Goal: Check status: Check status

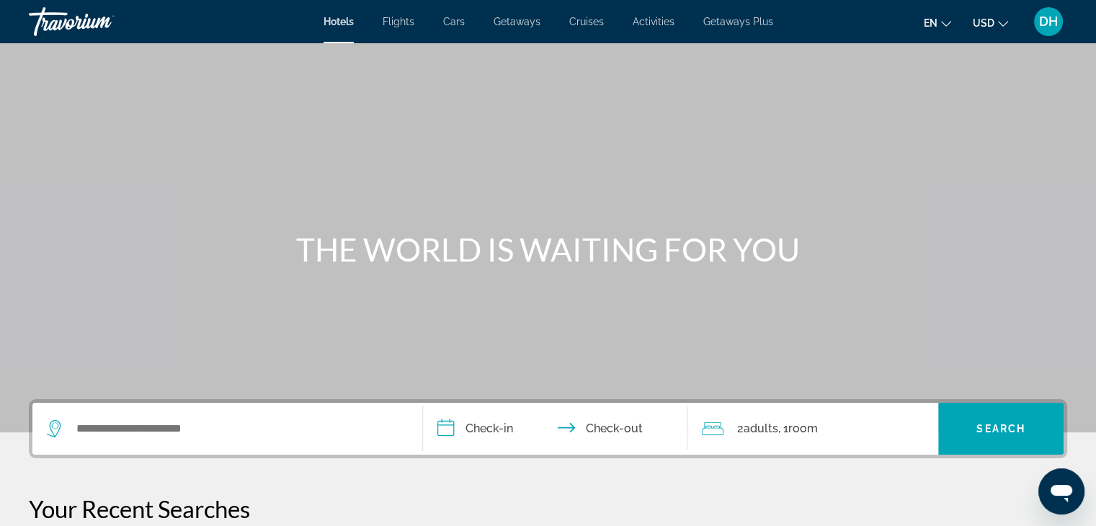
click at [1052, 26] on span "DH" at bounding box center [1048, 21] width 19 height 14
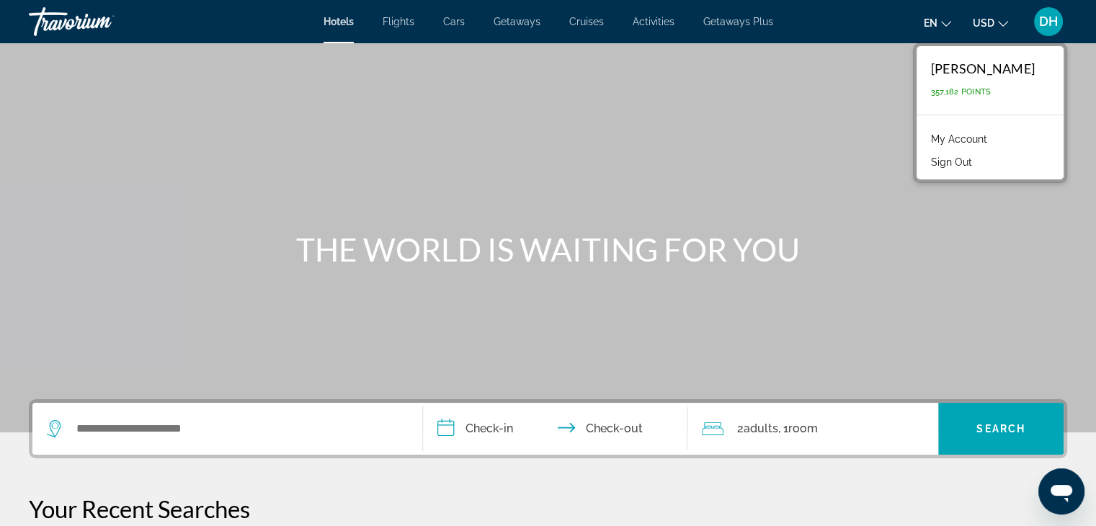
click at [993, 139] on link "My Account" at bounding box center [959, 139] width 71 height 19
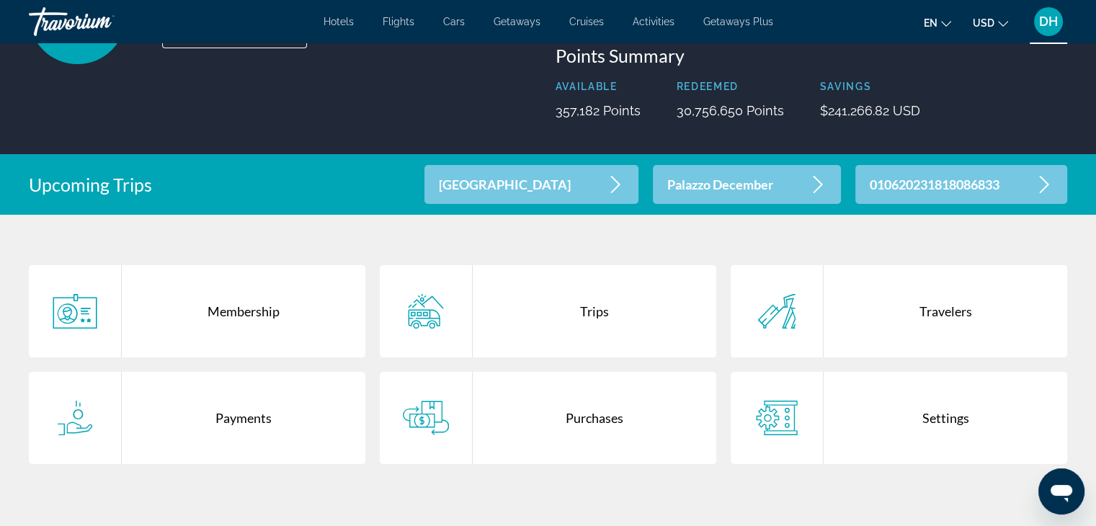
scroll to position [346, 0]
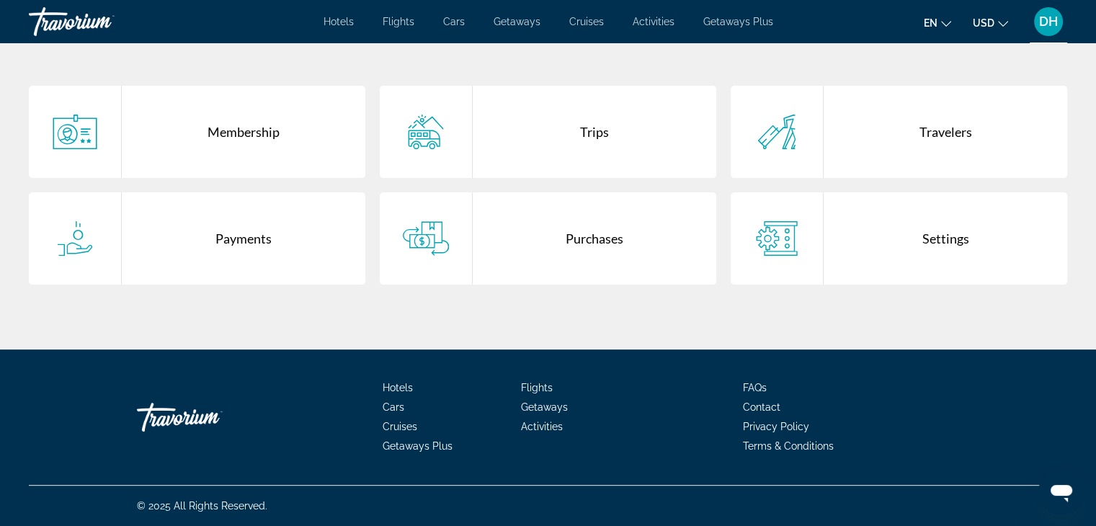
click at [528, 241] on div "Purchases" at bounding box center [594, 238] width 243 height 92
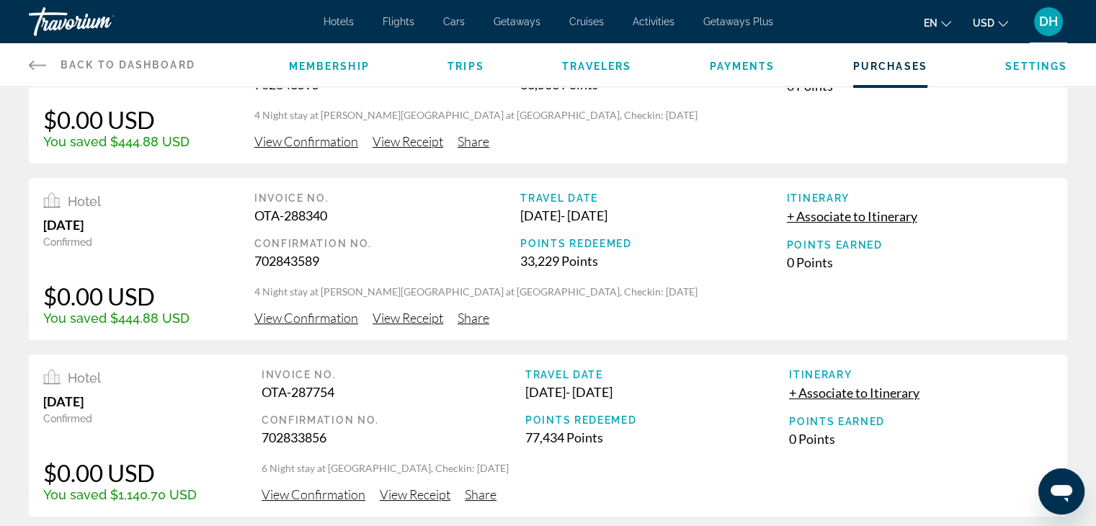
scroll to position [288, 0]
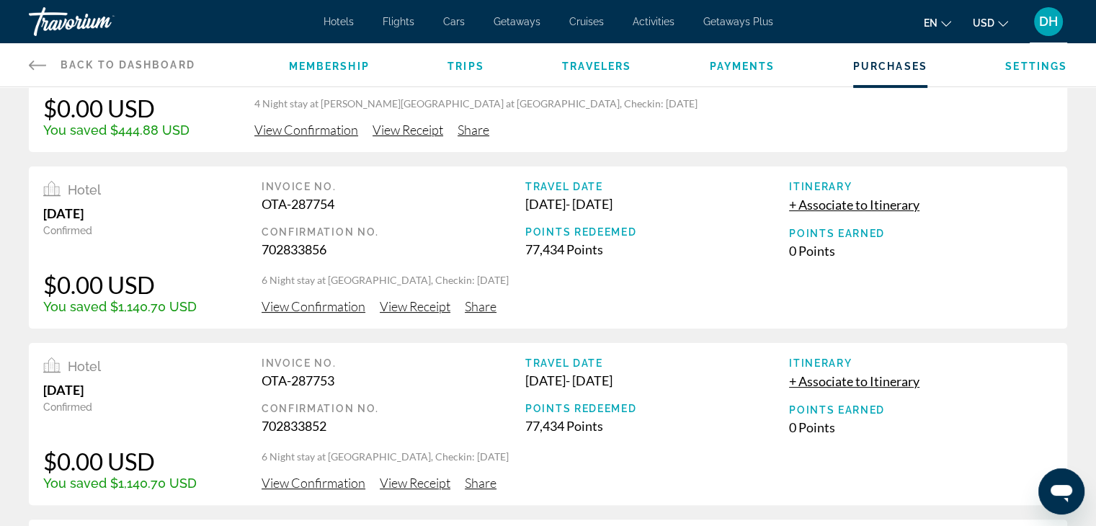
click at [328, 310] on span "View Confirmation" at bounding box center [313, 306] width 104 height 16
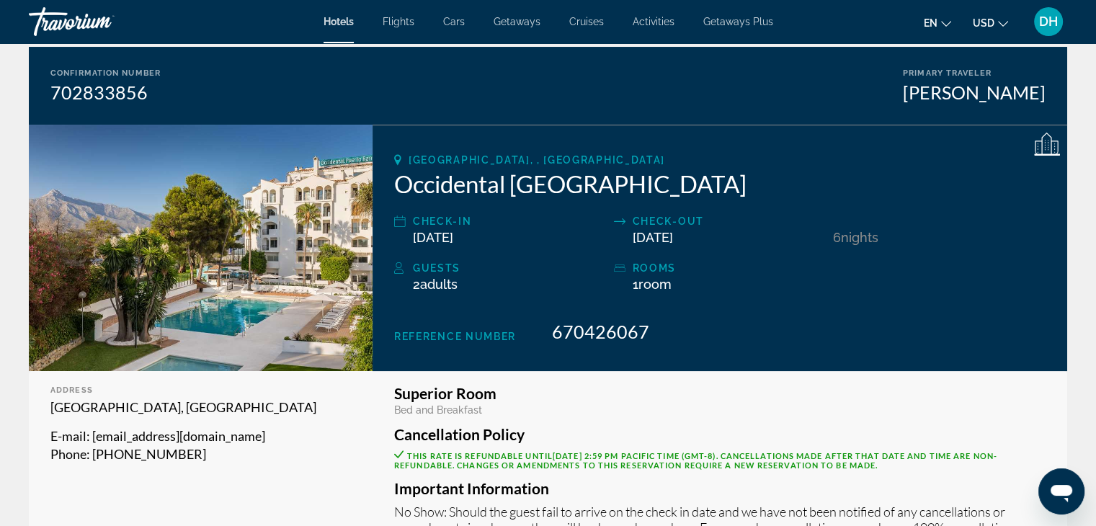
scroll to position [216, 0]
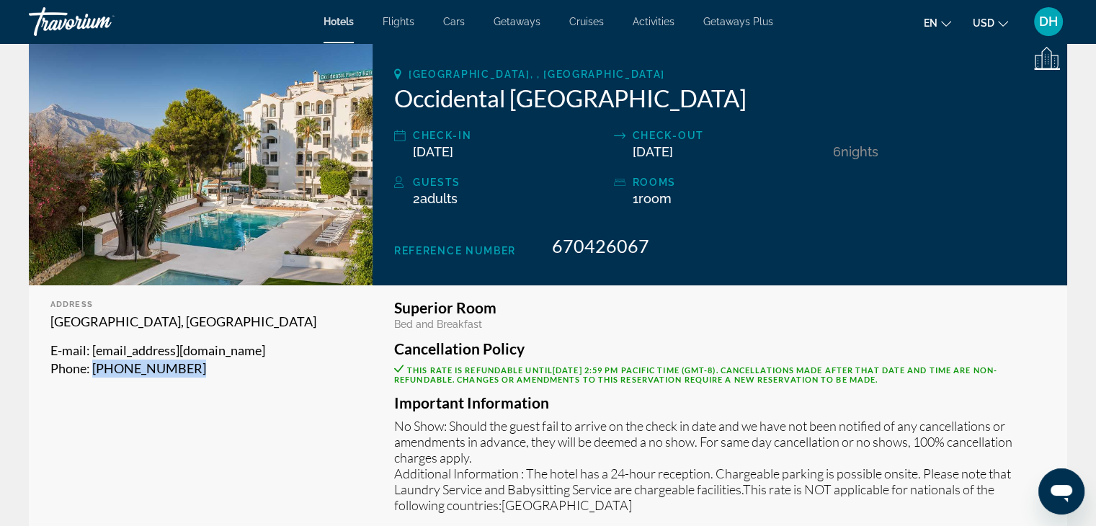
drag, startPoint x: 179, startPoint y: 386, endPoint x: 94, endPoint y: 389, distance: 84.3
click at [94, 377] on p "Phone : [PHONE_NUMBER]" at bounding box center [200, 368] width 300 height 18
copy span "[PHONE_NUMBER]"
click at [577, 100] on h2 "Occidental [GEOGRAPHIC_DATA]" at bounding box center [719, 98] width 651 height 29
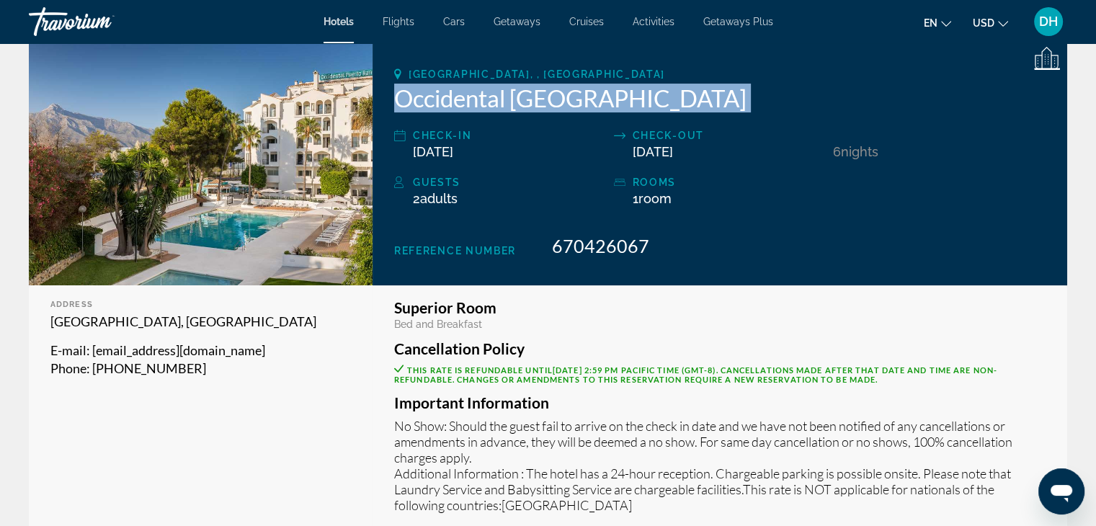
click at [577, 100] on h2 "Occidental [GEOGRAPHIC_DATA]" at bounding box center [719, 98] width 651 height 29
copy div "Occidental [GEOGRAPHIC_DATA]"
